Goal: Task Accomplishment & Management: Manage account settings

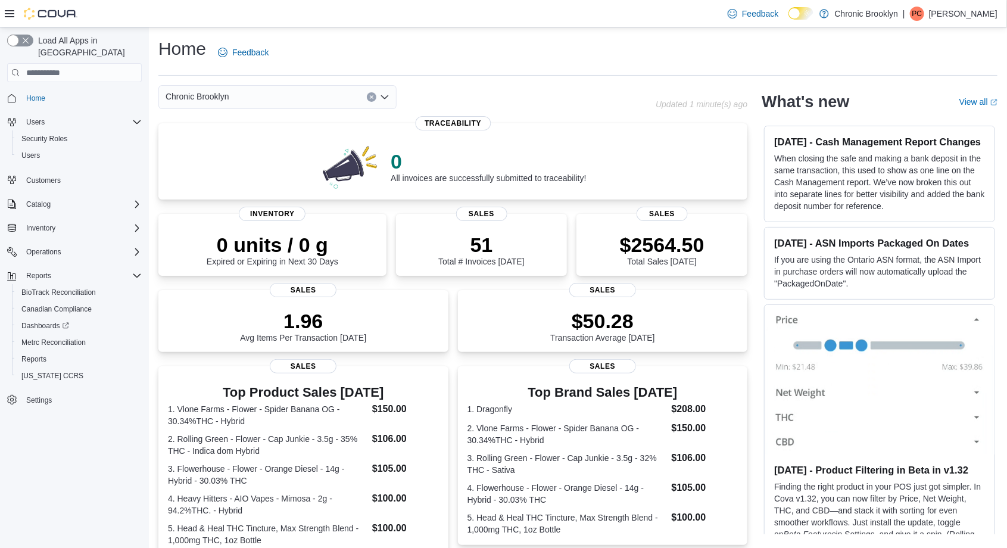
click at [977, 11] on p "[PERSON_NAME]" at bounding box center [963, 14] width 68 height 14
click at [923, 111] on button "Sign Out" at bounding box center [938, 117] width 110 height 19
